Goal: Transaction & Acquisition: Purchase product/service

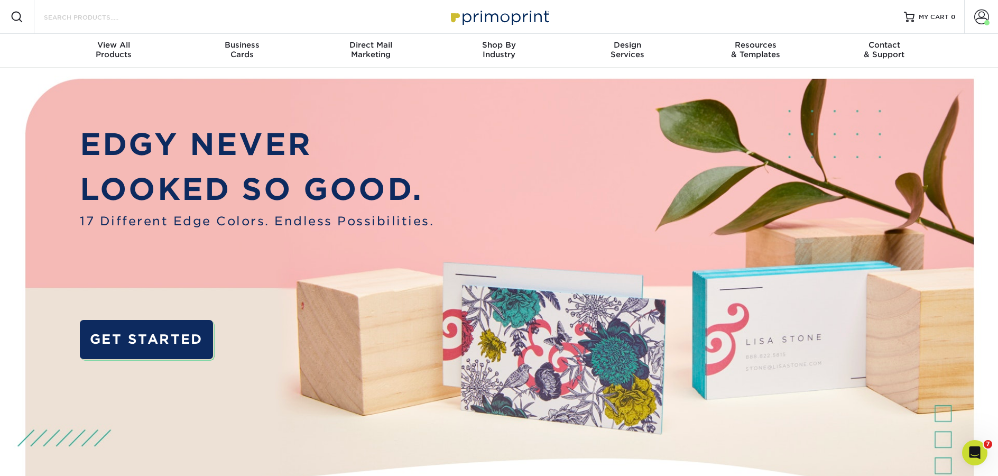
click at [75, 21] on input "Search Products" at bounding box center [94, 17] width 103 height 13
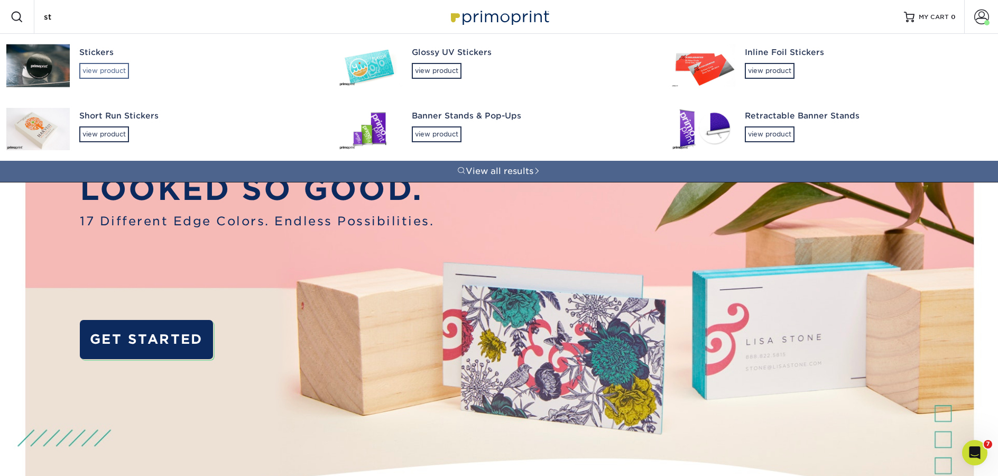
type input "st"
click at [108, 71] on div "view product" at bounding box center [104, 71] width 50 height 16
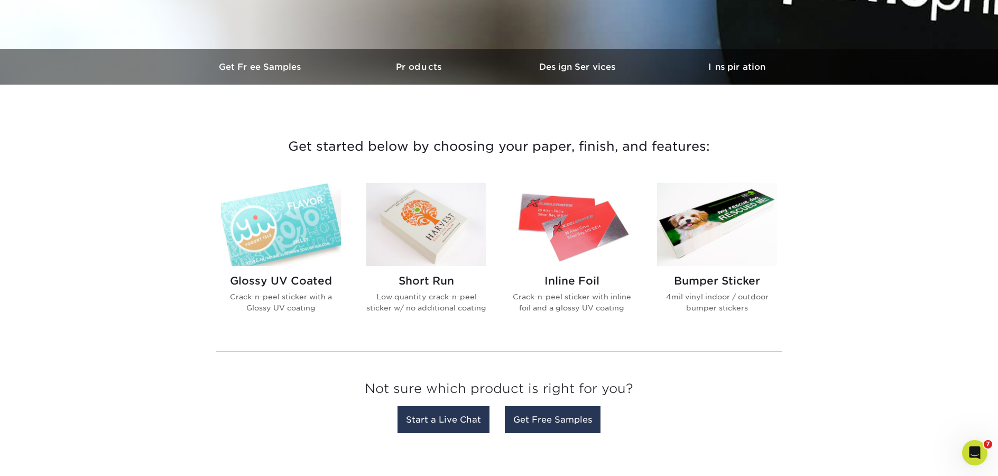
click at [410, 325] on div "Short Run Low quantity crack-n-peel sticker w/ no additional coating" at bounding box center [426, 298] width 120 height 64
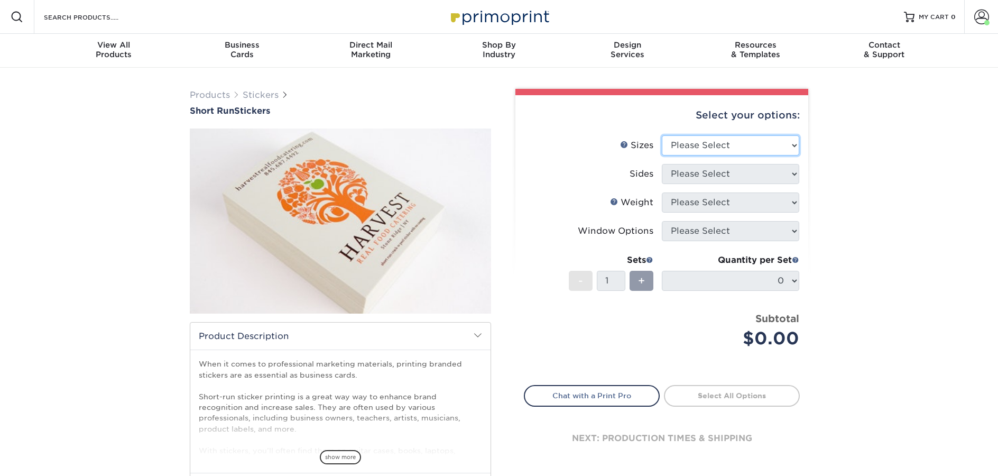
click at [755, 145] on select "Please Select 1.5" x 3.5" 1.75" x 3.5" 2" x 2" 2" x 3" 2" x 3.5" 2" x 4" 2" x 8…" at bounding box center [730, 145] width 137 height 20
select select "2.50x3.50"
click at [662, 135] on select "Please Select 1.5" x 3.5" 1.75" x 3.5" 2" x 2" 2" x 3" 2" x 3.5" 2" x 4" 2" x 8…" at bounding box center [730, 145] width 137 height 20
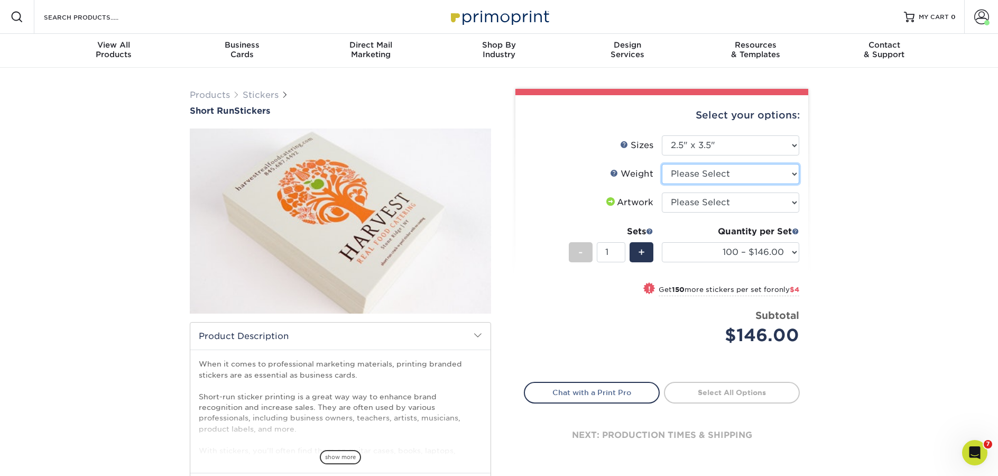
click at [697, 173] on select "Please Select Crack and Peel" at bounding box center [730, 174] width 137 height 20
select select "Crack and Peel"
click at [662, 164] on select "Please Select Crack and Peel" at bounding box center [730, 174] width 137 height 20
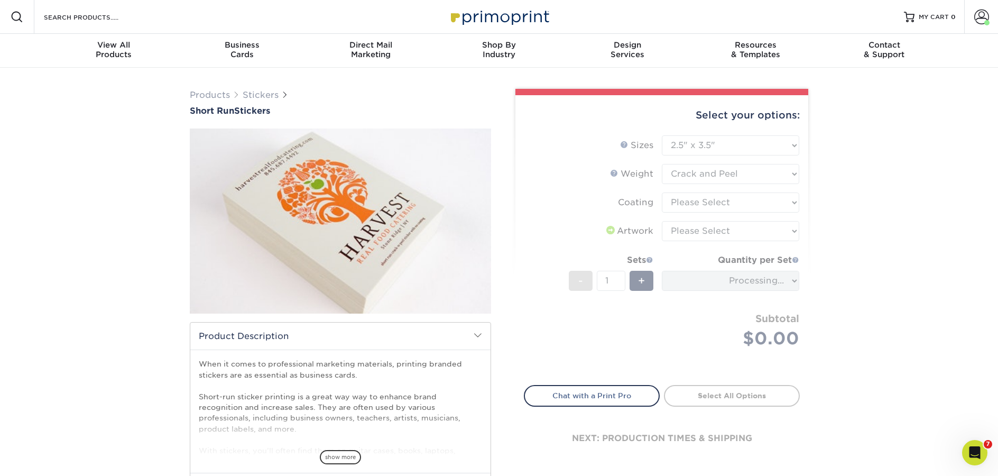
click at [706, 205] on form "Sizes Help Sizes Please Select 1.5" x 3.5" 1.75" x 3.5" 2" x 2" 2" x 3" 2" x 3.…" at bounding box center [662, 253] width 276 height 237
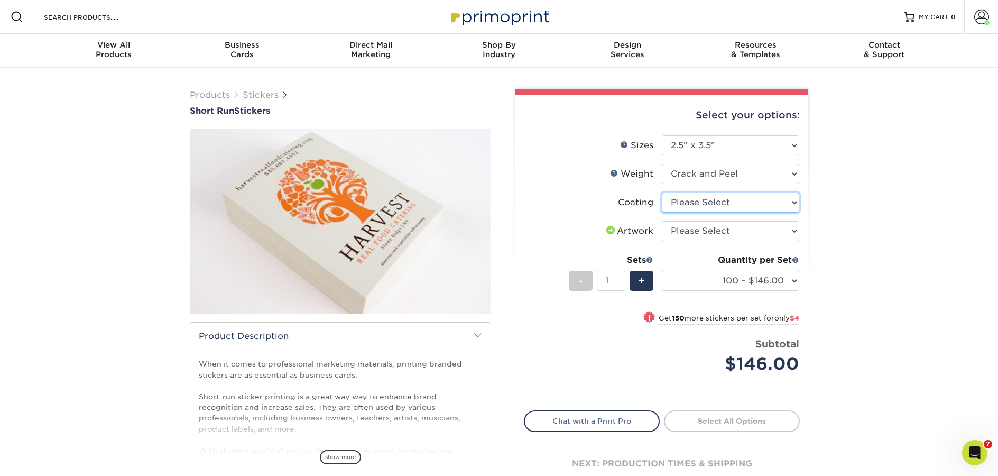
click at [706, 205] on select at bounding box center [730, 202] width 137 height 20
select select "3e7618de-abca-4bda-9f97-8b9129e913d8"
click at [662, 192] on select at bounding box center [730, 202] width 137 height 20
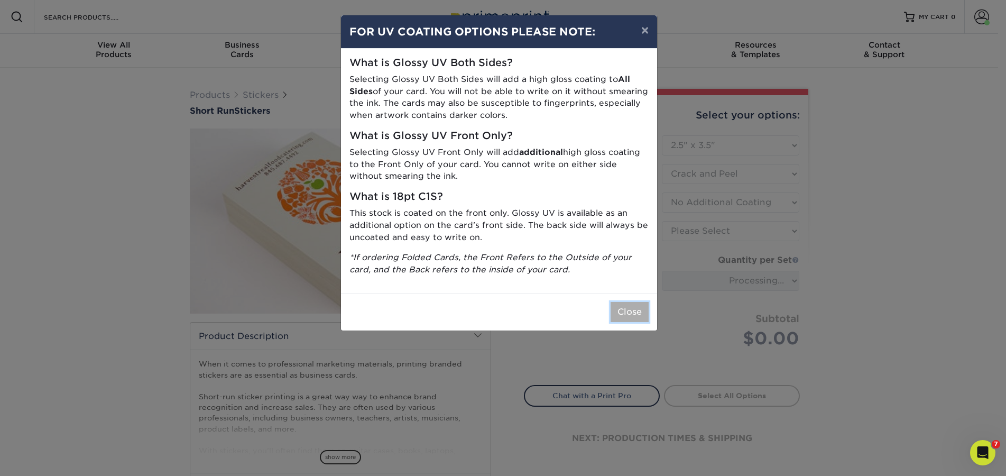
click at [632, 317] on button "Close" at bounding box center [630, 312] width 38 height 20
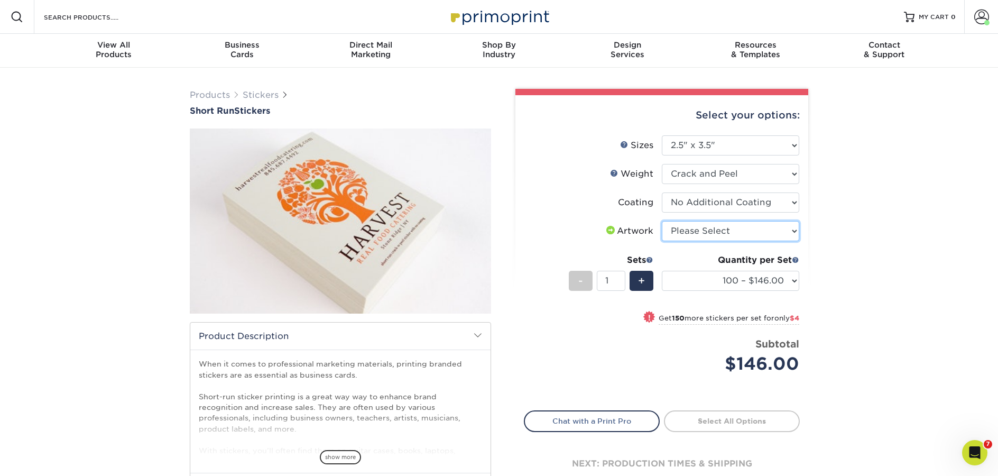
click at [754, 231] on select "Please Select I will upload files I need a design - $50" at bounding box center [730, 231] width 137 height 20
select select "upload"
click at [662, 221] on select "Please Select I will upload files I need a design - $50" at bounding box center [730, 231] width 137 height 20
